Goal: Task Accomplishment & Management: Manage account settings

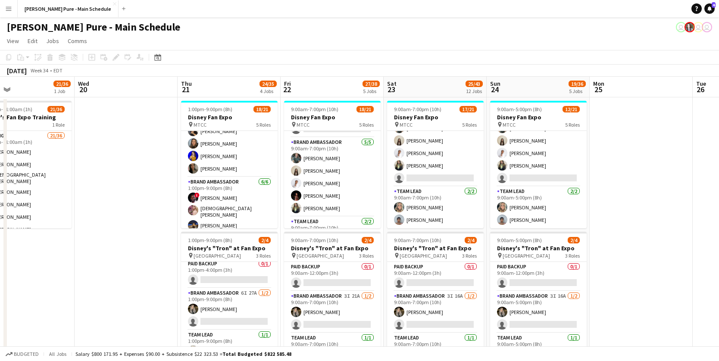
scroll to position [226, 0]
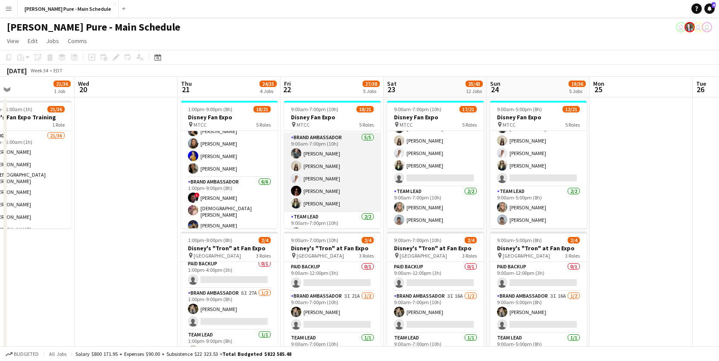
click at [296, 201] on app-user-avatar at bounding box center [296, 203] width 10 height 10
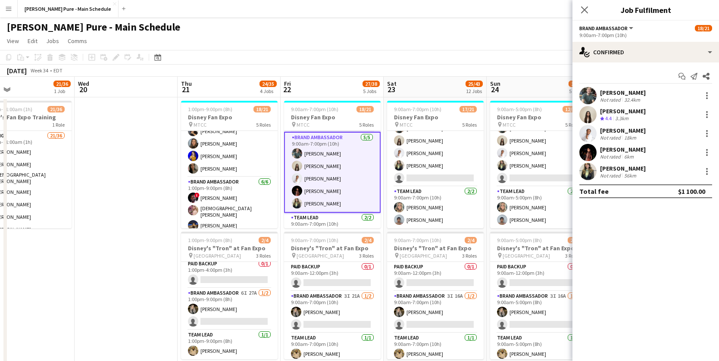
click at [591, 174] on app-user-avatar at bounding box center [588, 171] width 17 height 17
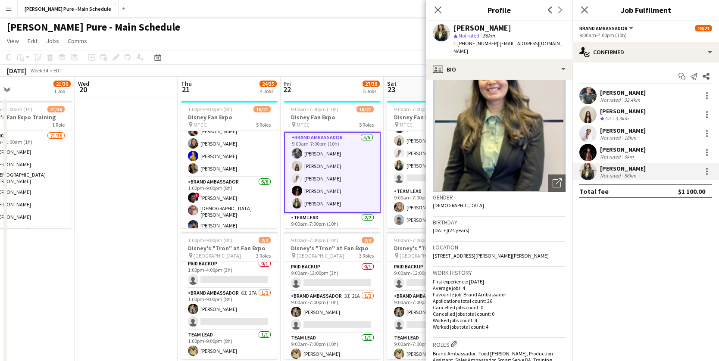
scroll to position [0, 0]
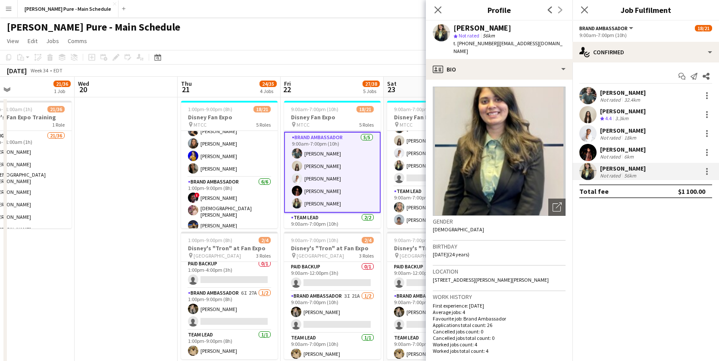
click at [591, 151] on app-user-avatar at bounding box center [588, 152] width 17 height 17
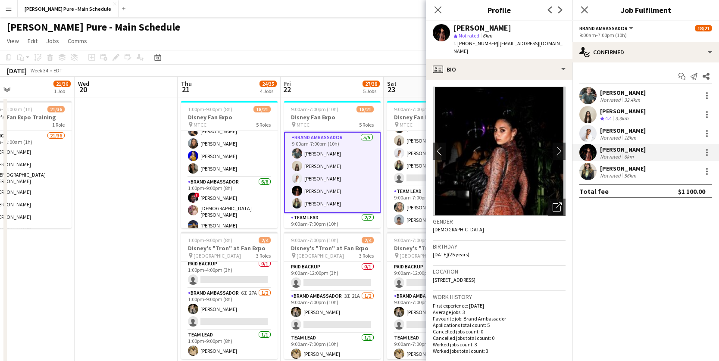
click at [590, 135] on app-user-avatar at bounding box center [588, 133] width 17 height 17
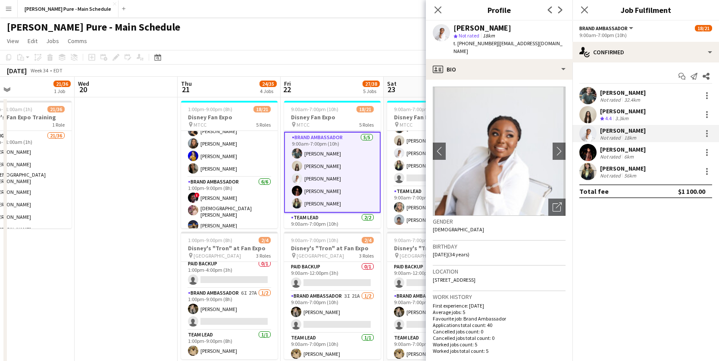
click at [587, 114] on app-user-avatar at bounding box center [588, 114] width 17 height 17
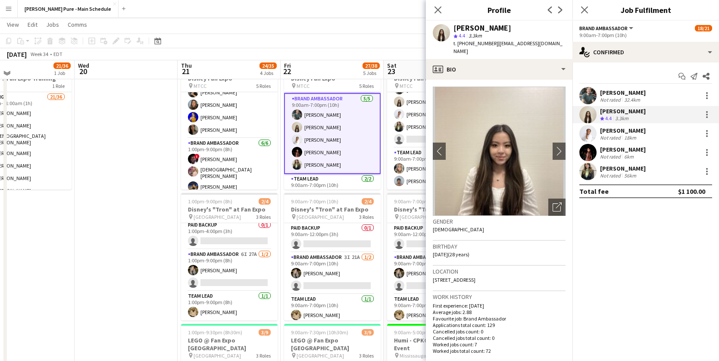
scroll to position [39, 0]
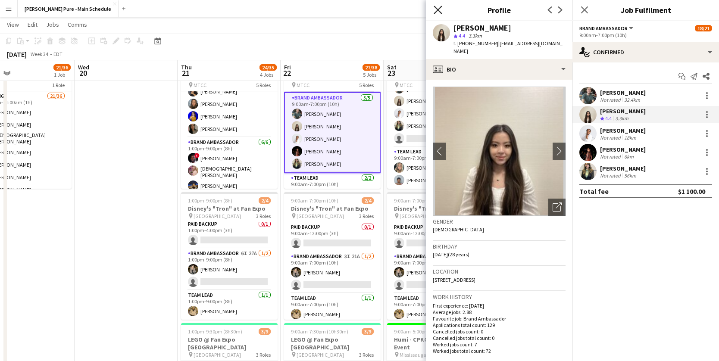
click at [438, 7] on icon "Close pop-in" at bounding box center [438, 10] width 8 height 8
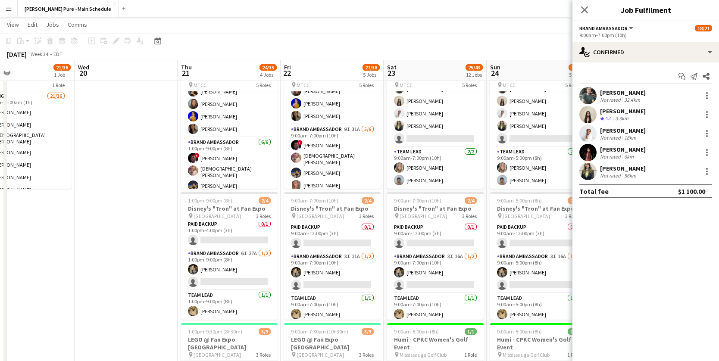
scroll to position [94, 0]
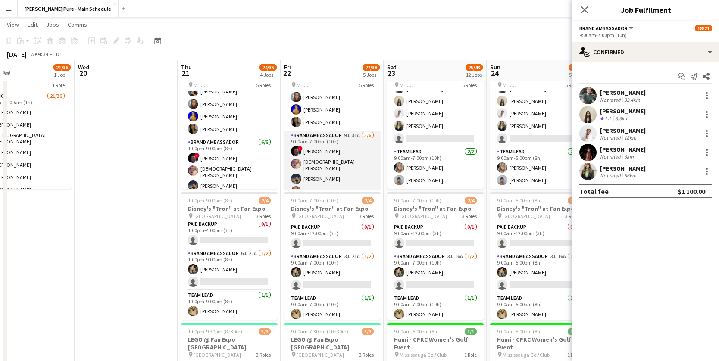
click at [297, 152] on app-user-avatar at bounding box center [296, 151] width 10 height 10
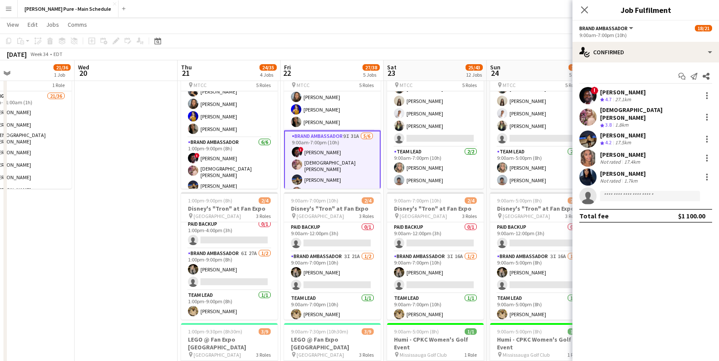
click at [590, 98] on app-user-avatar at bounding box center [588, 95] width 17 height 17
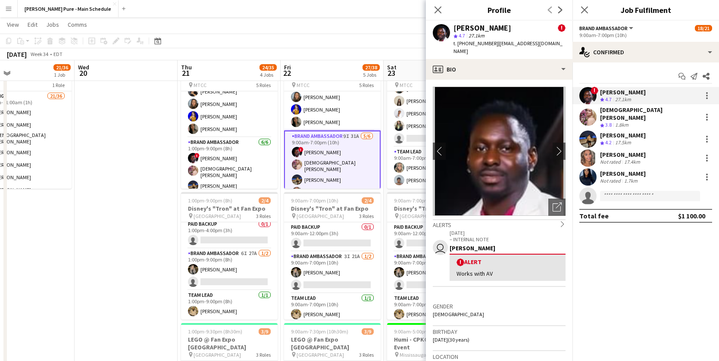
click at [588, 115] on app-user-avatar at bounding box center [588, 117] width 17 height 17
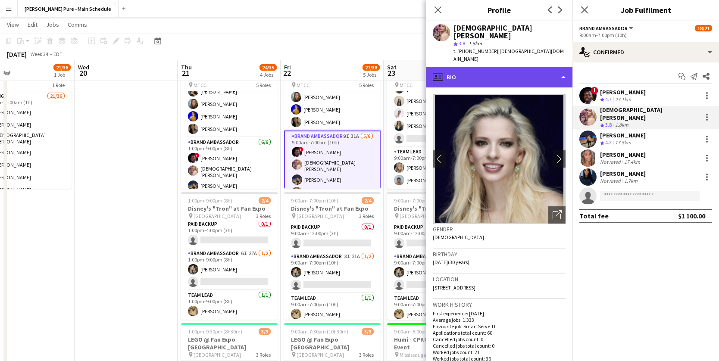
click at [545, 67] on div "profile Bio" at bounding box center [499, 77] width 147 height 21
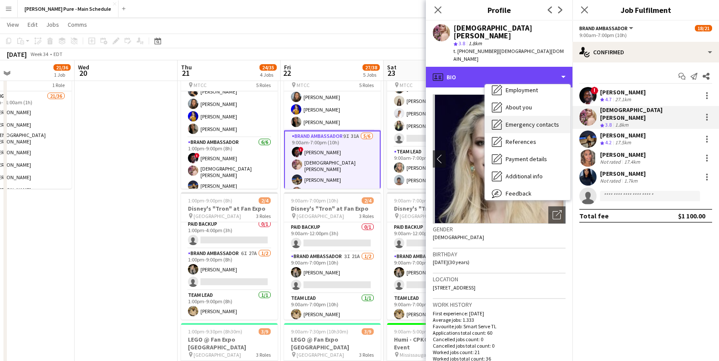
scroll to position [42, 0]
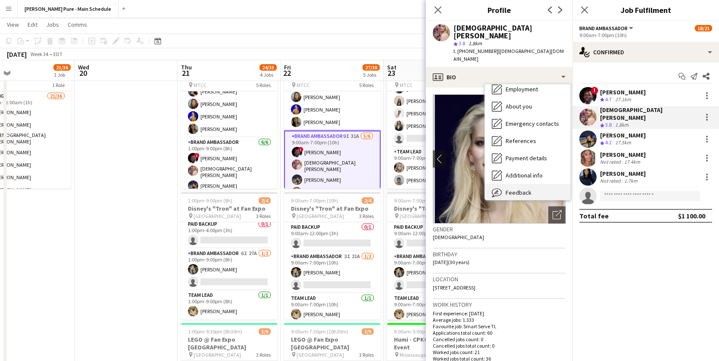
click at [520, 189] on span "Feedback" at bounding box center [519, 193] width 26 height 8
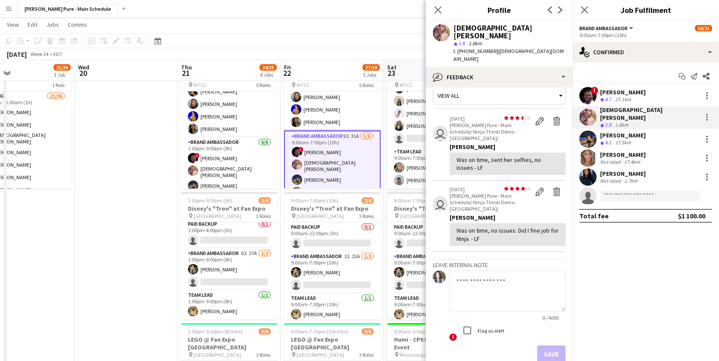
scroll to position [0, 0]
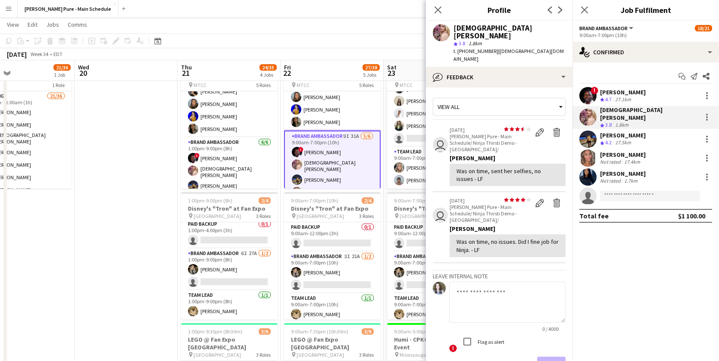
click at [590, 135] on app-user-avatar at bounding box center [588, 139] width 17 height 17
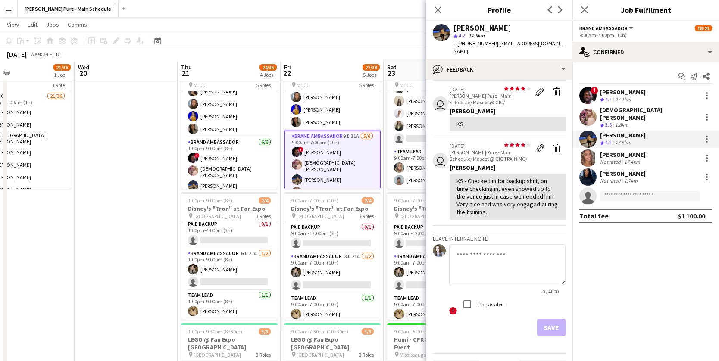
scroll to position [265, 0]
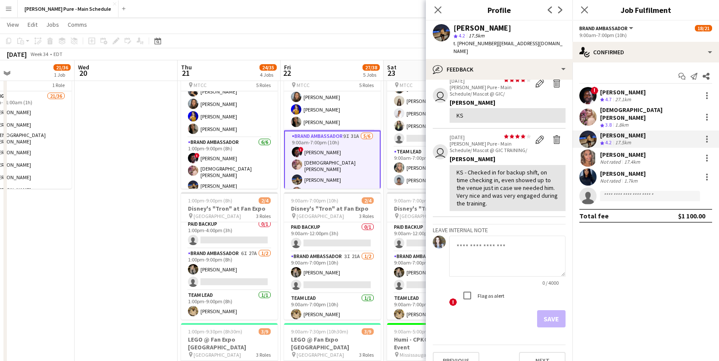
click at [588, 155] on app-user-avatar at bounding box center [588, 158] width 17 height 17
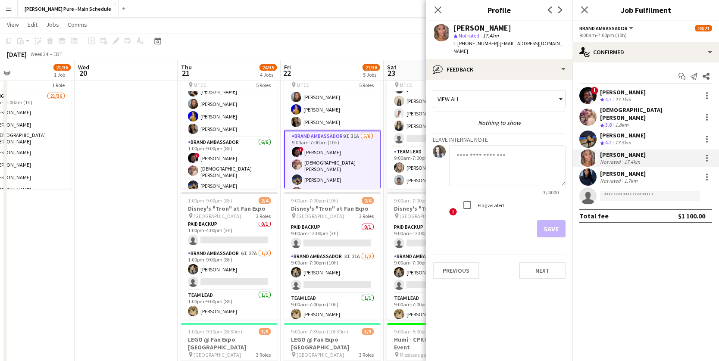
click at [591, 173] on app-user-avatar at bounding box center [588, 177] width 17 height 17
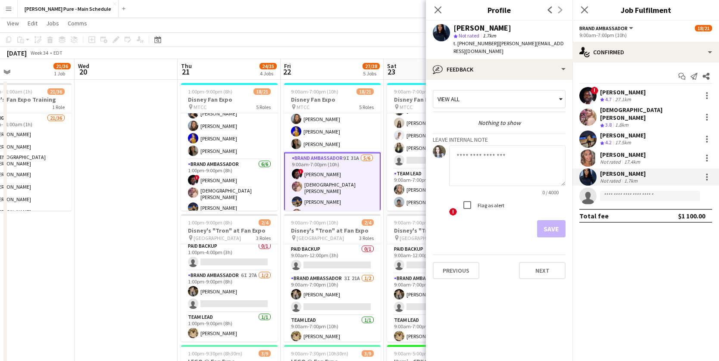
scroll to position [0, 0]
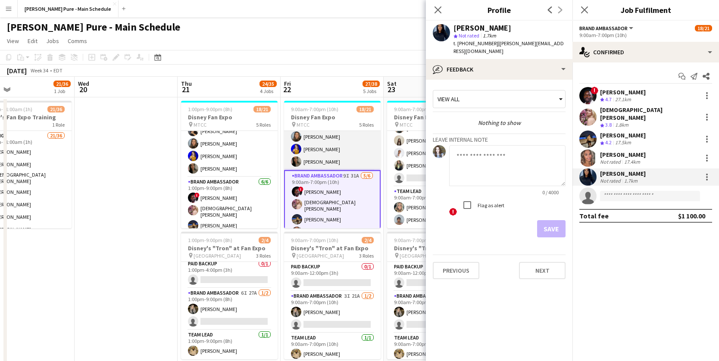
click at [361, 145] on app-card-role "Brand Ambassador [DATE] 9:00am-7:00pm (10h) [PERSON_NAME] [PERSON_NAME] [PERSON…" at bounding box center [332, 125] width 97 height 92
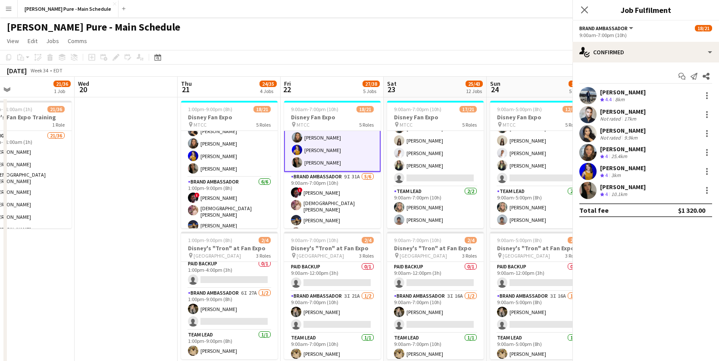
scroll to position [95, 0]
click at [591, 95] on app-user-avatar at bounding box center [588, 95] width 17 height 17
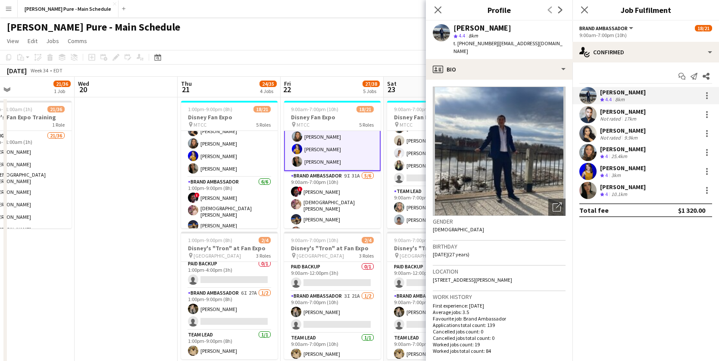
click at [593, 114] on app-user-avatar at bounding box center [588, 114] width 17 height 17
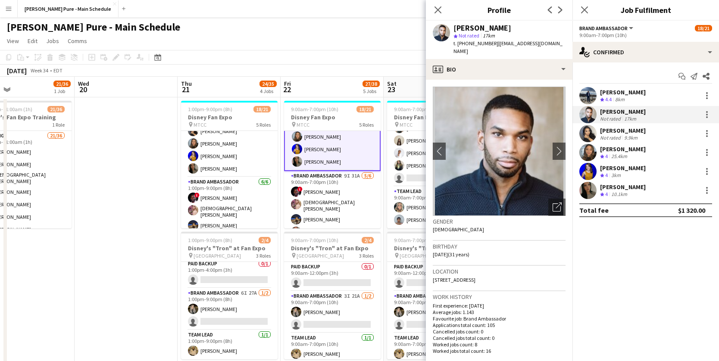
click at [592, 136] on app-user-avatar at bounding box center [588, 133] width 17 height 17
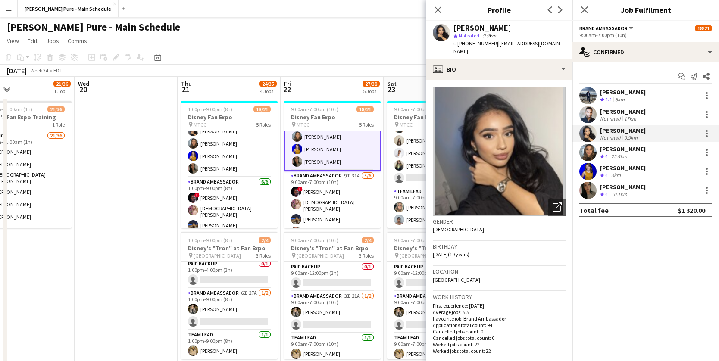
click at [591, 154] on app-user-avatar at bounding box center [588, 152] width 17 height 17
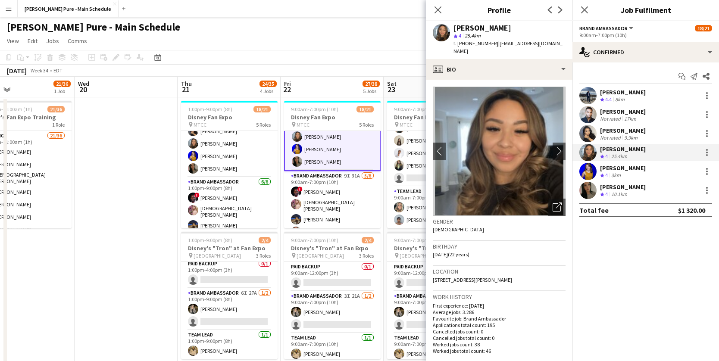
click at [591, 171] on app-user-avatar at bounding box center [588, 171] width 17 height 17
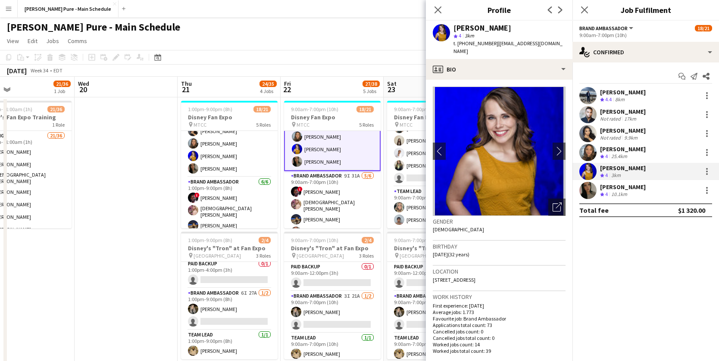
click at [591, 193] on app-user-avatar at bounding box center [588, 190] width 17 height 17
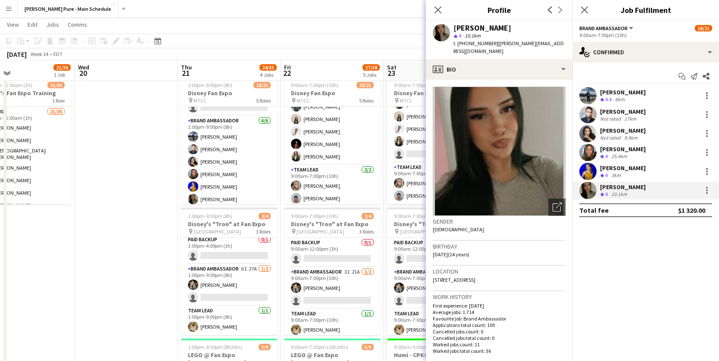
scroll to position [0, 0]
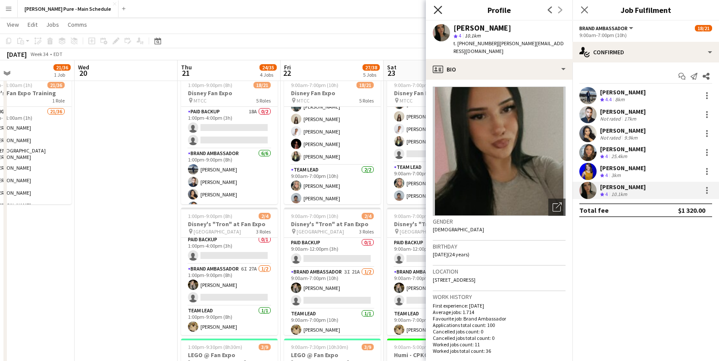
click at [438, 8] on icon "Close pop-in" at bounding box center [438, 10] width 8 height 8
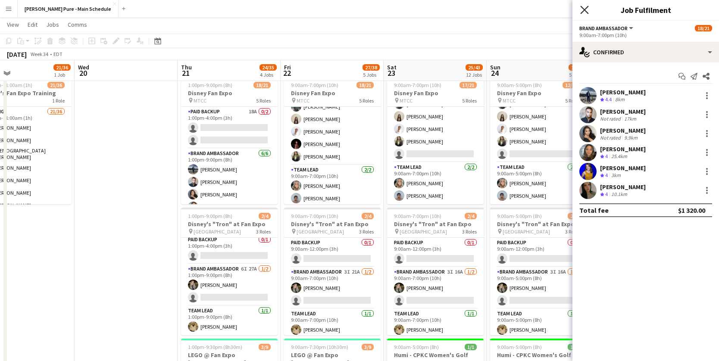
click at [586, 8] on icon at bounding box center [585, 10] width 8 height 8
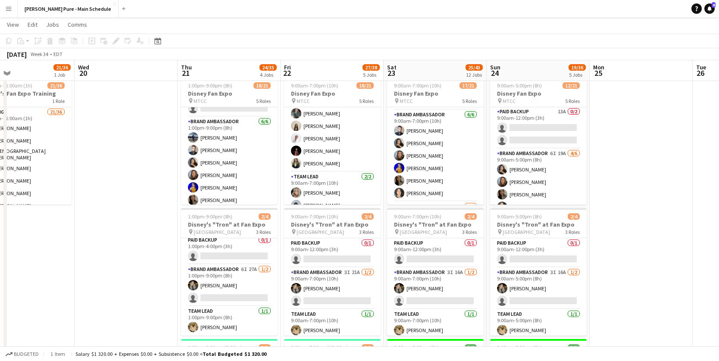
scroll to position [251, 0]
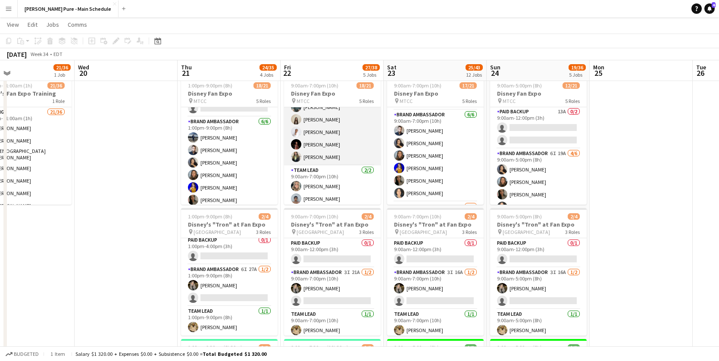
click at [297, 155] on app-user-avatar at bounding box center [296, 157] width 10 height 10
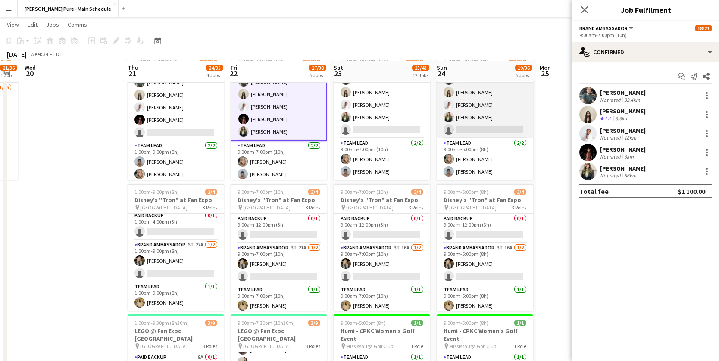
scroll to position [47, 0]
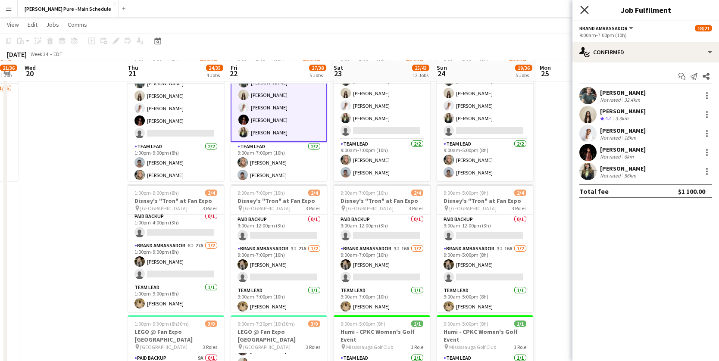
click at [586, 9] on icon "Close pop-in" at bounding box center [585, 10] width 8 height 8
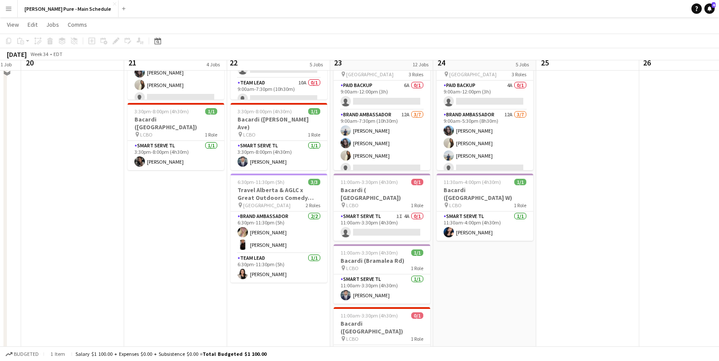
scroll to position [397, 0]
